Goal: Find contact information

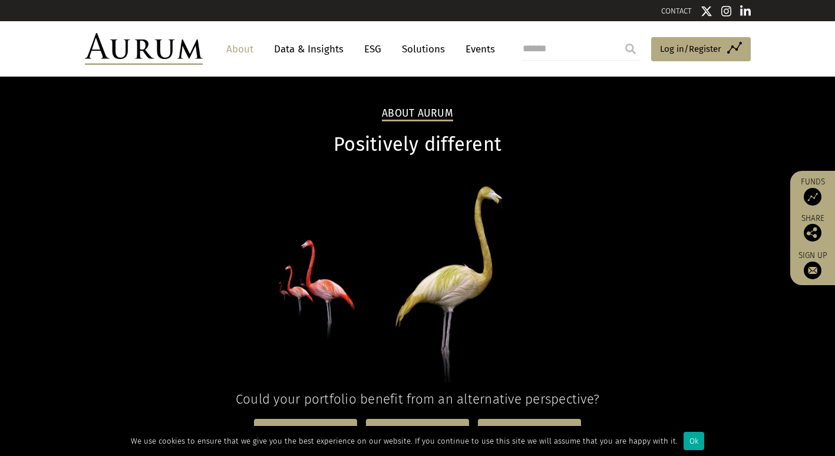
click at [433, 52] on link "Solutions" at bounding box center [423, 49] width 55 height 22
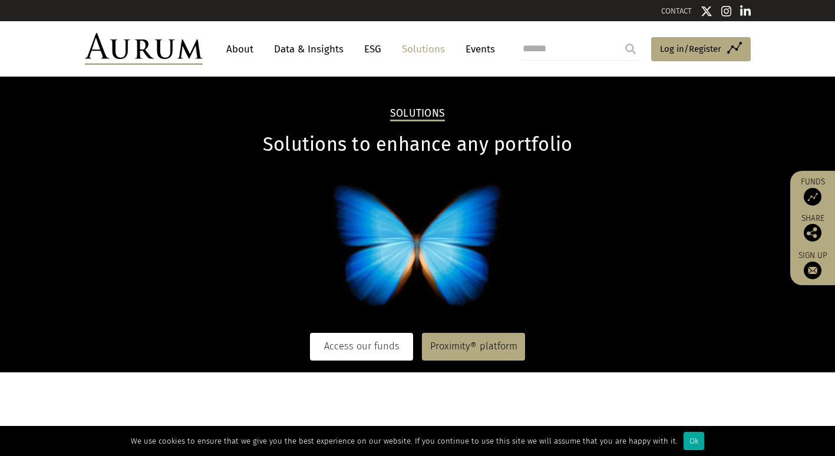
click at [364, 347] on link "Access our funds" at bounding box center [361, 346] width 103 height 27
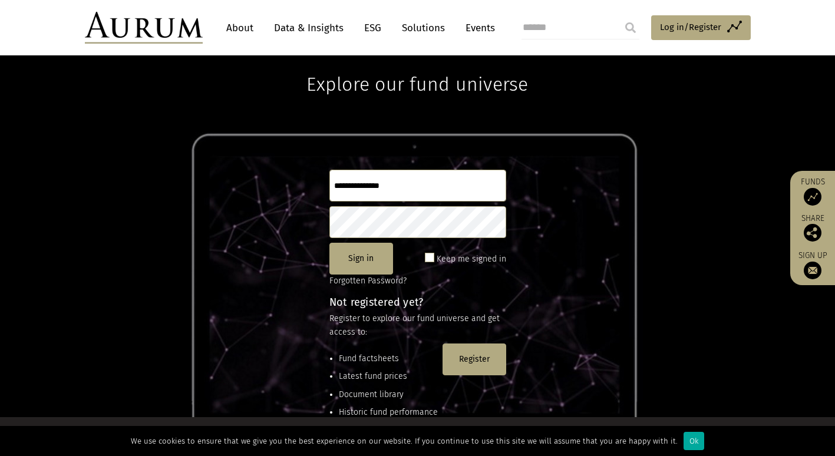
scroll to position [156, 0]
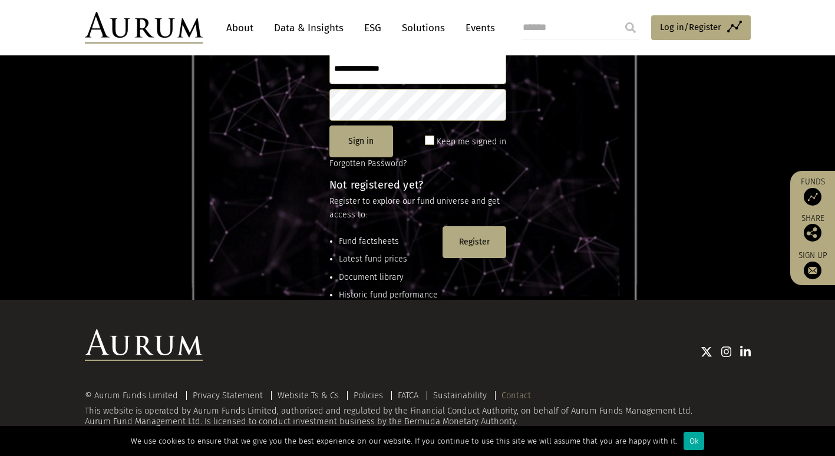
click at [507, 391] on link "Contact" at bounding box center [516, 395] width 29 height 11
